Goal: Navigation & Orientation: Find specific page/section

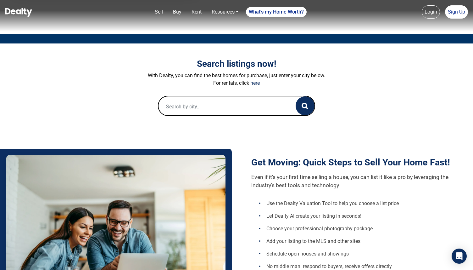
scroll to position [138, 0]
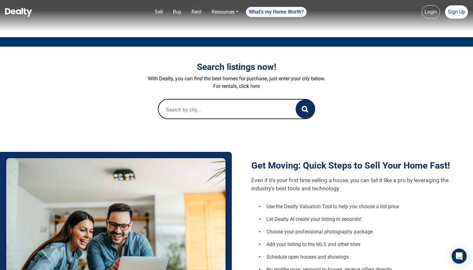
click at [251, 106] on input "text" at bounding box center [221, 109] width 125 height 20
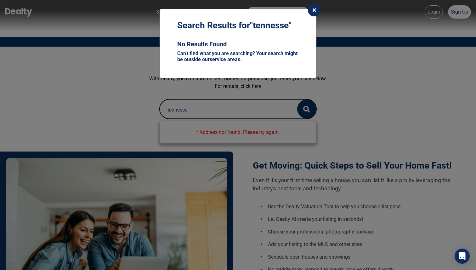
click at [314, 9] on span "×" at bounding box center [314, 10] width 4 height 9
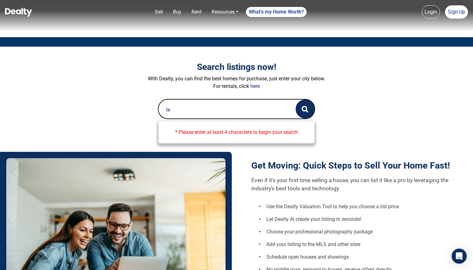
type input "t"
type input "[US_STATE]"
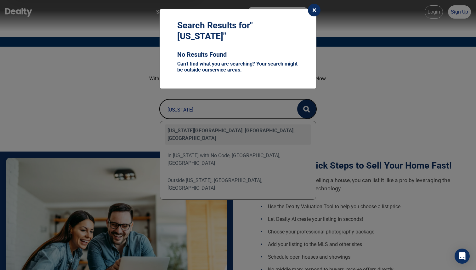
click at [314, 12] on span "×" at bounding box center [314, 10] width 4 height 9
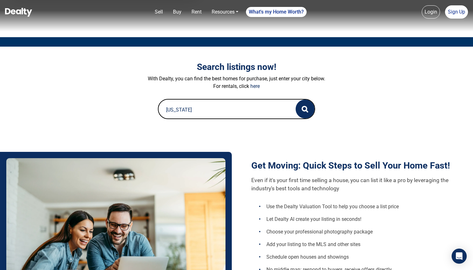
scroll to position [0, 0]
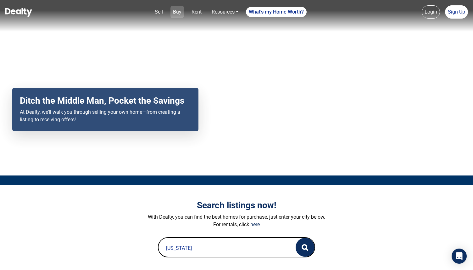
click at [171, 13] on link "Buy" at bounding box center [178, 12] width 14 height 13
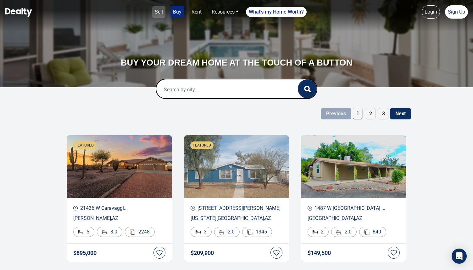
click at [154, 9] on link "Sell" at bounding box center [158, 12] width 13 height 13
